Goal: Download file/media

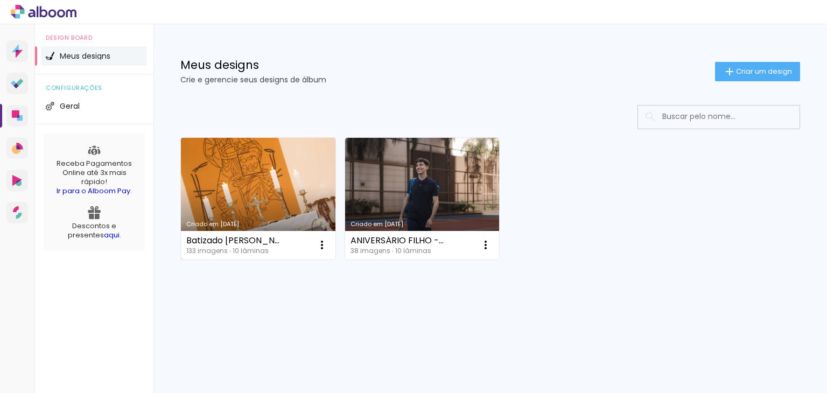
click at [263, 205] on link "Criado em [DATE]" at bounding box center [258, 199] width 155 height 122
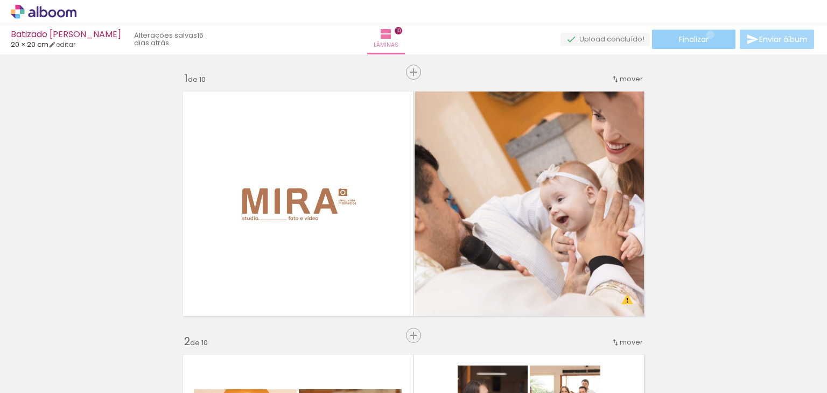
click at [707, 34] on paper-button "Finalizar" at bounding box center [693, 39] width 83 height 19
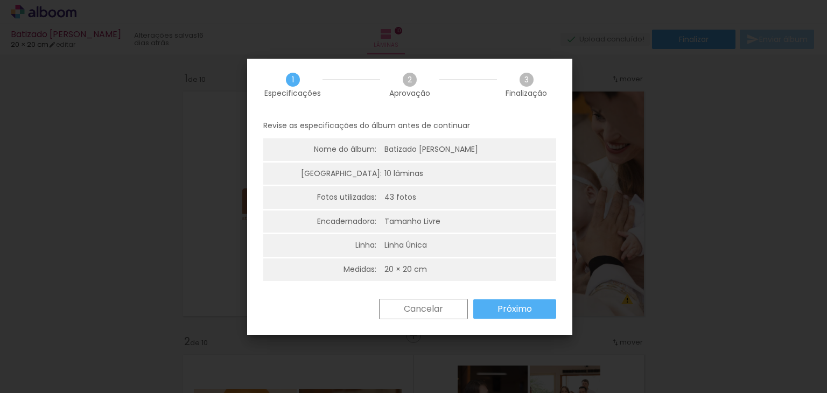
scroll to position [2, 0]
click at [0, 0] on slot "Próximo" at bounding box center [0, 0] width 0 height 0
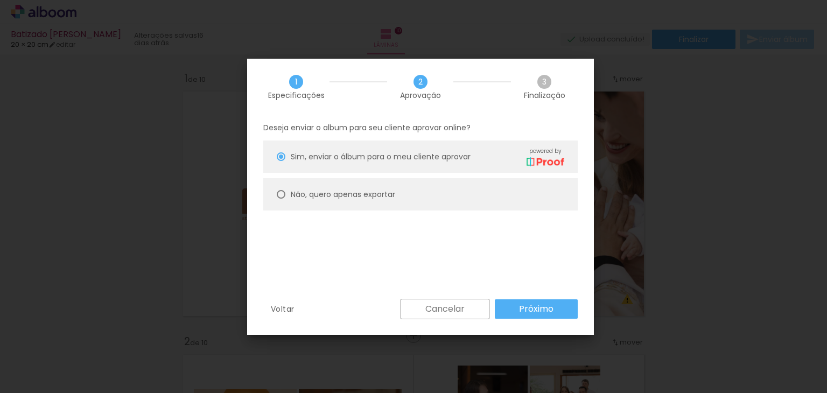
click at [399, 200] on paper-radio-button "Não, quero apenas exportar" at bounding box center [420, 194] width 315 height 32
type paper-radio-button "on"
click at [565, 314] on paper-button "Próximo" at bounding box center [536, 308] width 83 height 19
type input "Alta, 300 DPI"
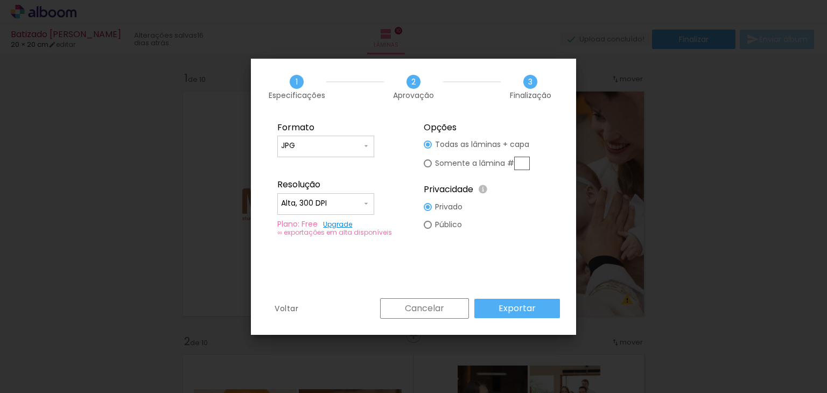
click at [0, 0] on slot "Exportar" at bounding box center [0, 0] width 0 height 0
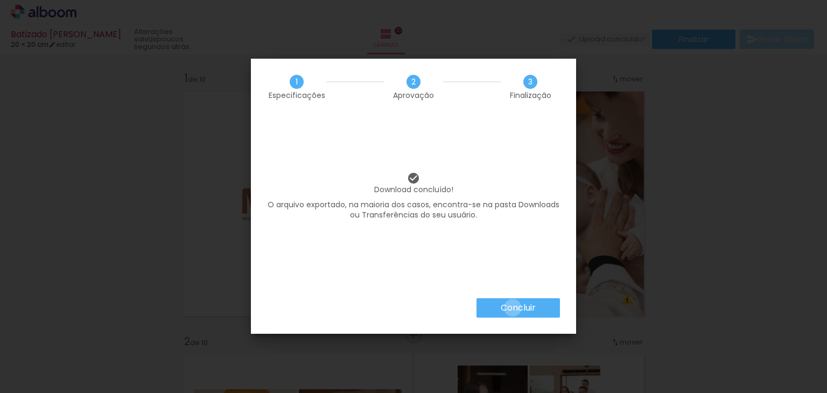
click at [0, 0] on slot "Concluir" at bounding box center [0, 0] width 0 height 0
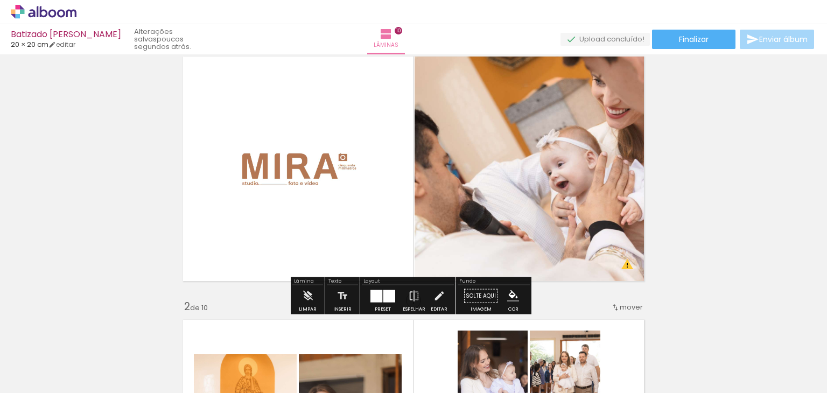
scroll to position [54, 0]
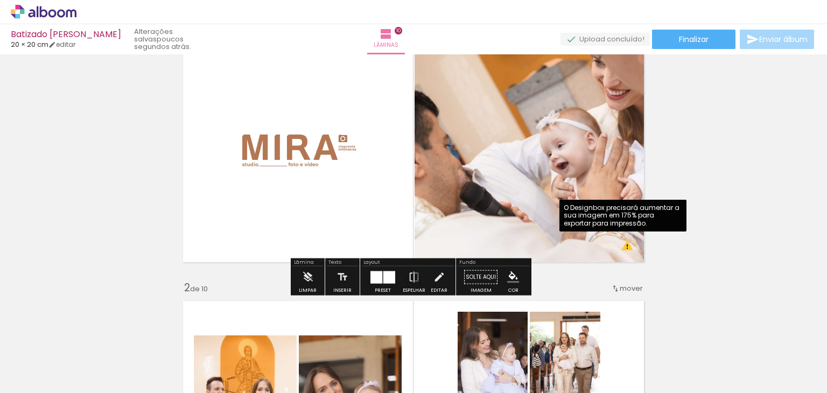
click at [618, 249] on quentale-photo at bounding box center [532, 150] width 235 height 236
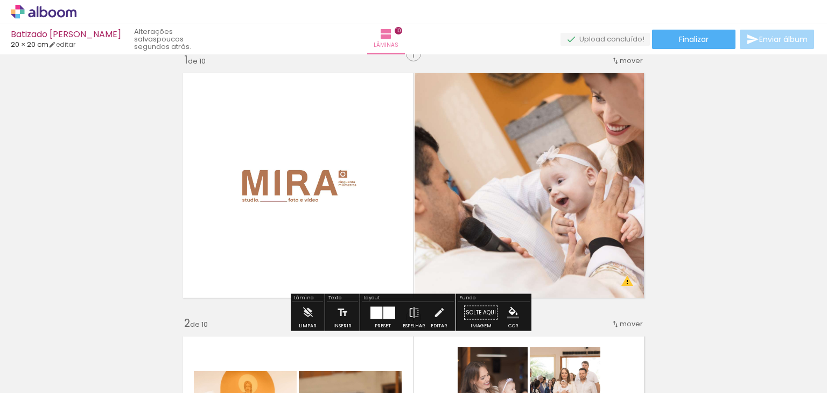
scroll to position [0, 0]
